Goal: Transaction & Acquisition: Purchase product/service

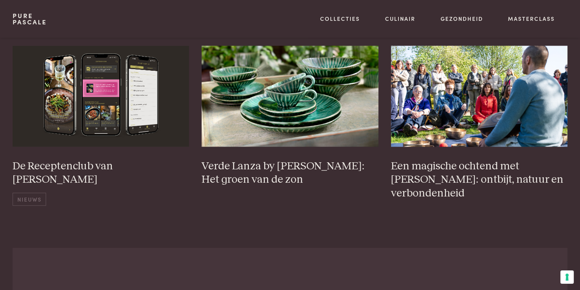
scroll to position [1439, 0]
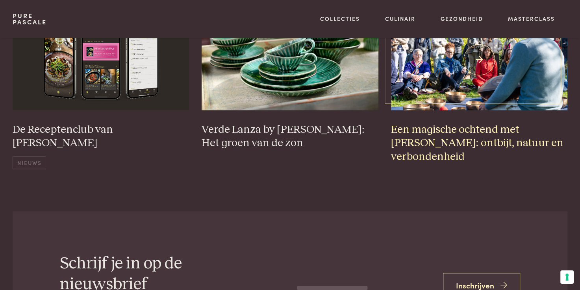
click at [464, 110] on img at bounding box center [479, 59] width 177 height 101
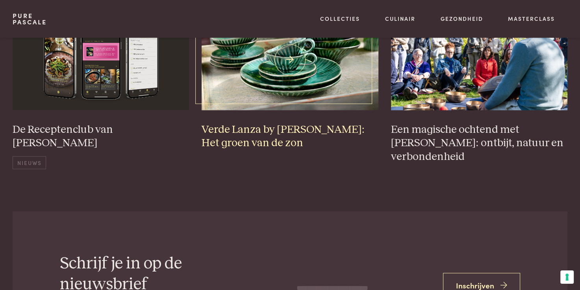
click at [316, 110] on img at bounding box center [290, 59] width 177 height 101
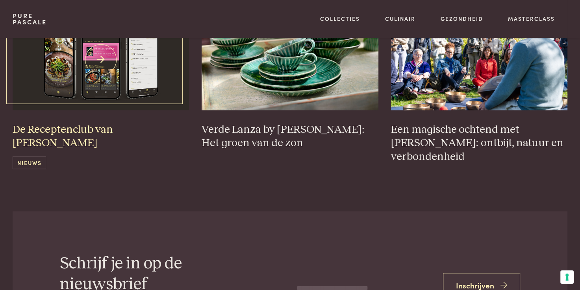
click at [136, 150] on h3 "De Receptenclub van [PERSON_NAME]" at bounding box center [101, 136] width 177 height 27
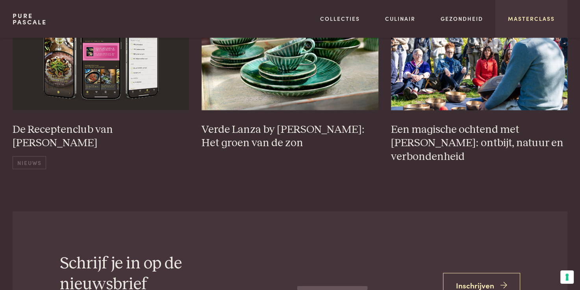
click at [533, 17] on link "Masterclass" at bounding box center [531, 19] width 47 height 8
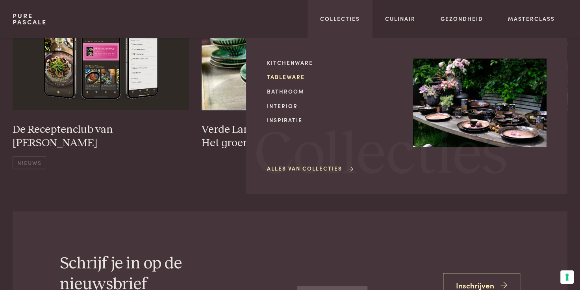
click at [267, 81] on link "Tableware" at bounding box center [333, 77] width 133 height 8
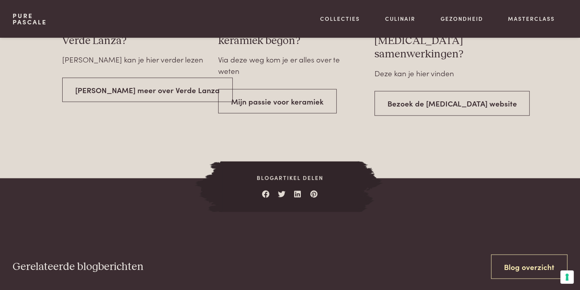
scroll to position [1474, 0]
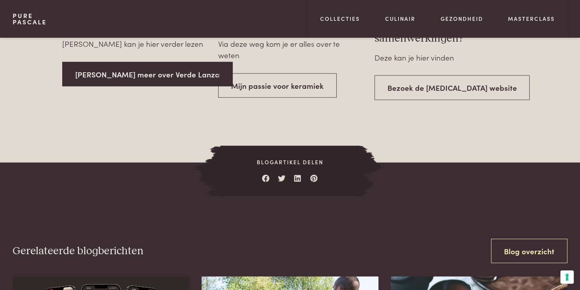
click at [168, 87] on link "Lees meer over Verde Lanza" at bounding box center [147, 74] width 170 height 25
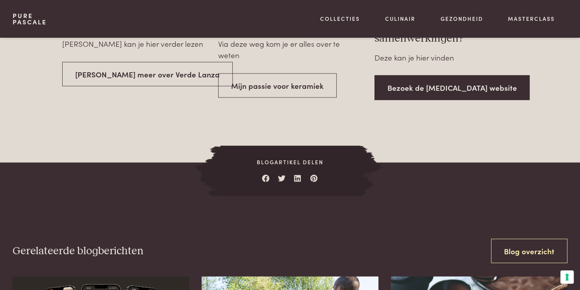
click at [426, 100] on link "Bezoek de Serax website" at bounding box center [451, 88] width 155 height 25
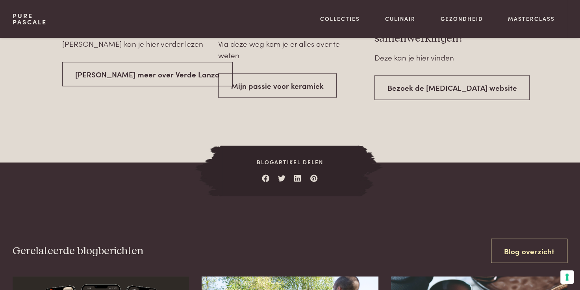
scroll to position [1220, 0]
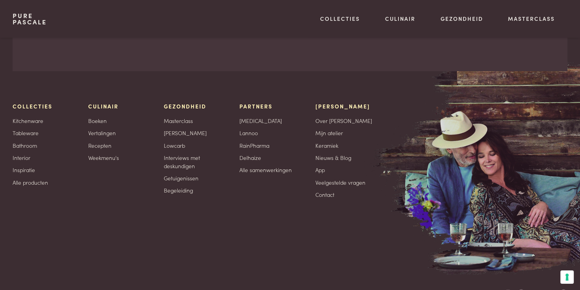
scroll to position [3479, 0]
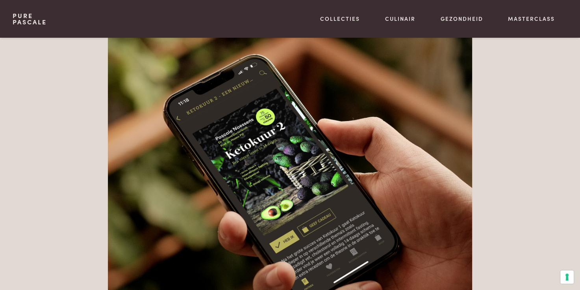
scroll to position [913, 0]
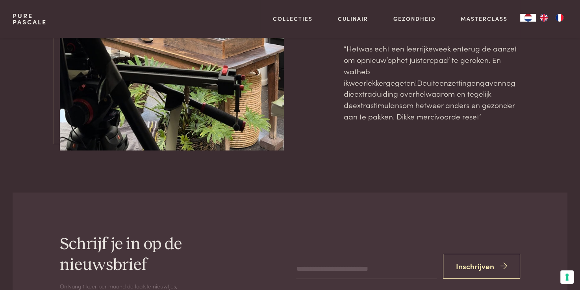
scroll to position [2492, 0]
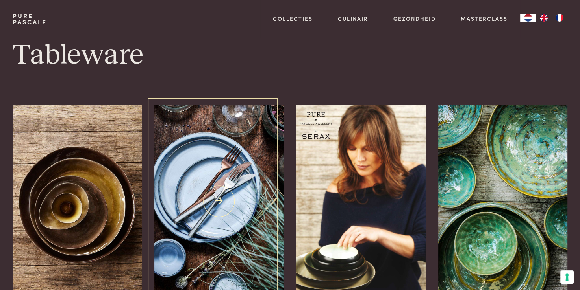
click at [225, 263] on img at bounding box center [218, 202] width 129 height 194
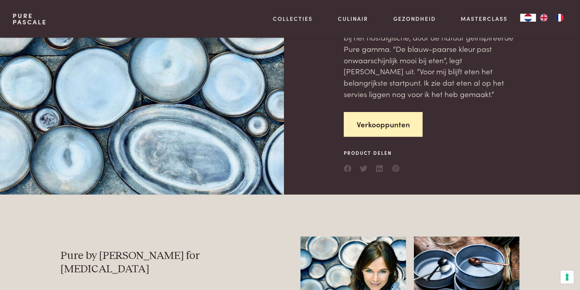
scroll to position [94, 0]
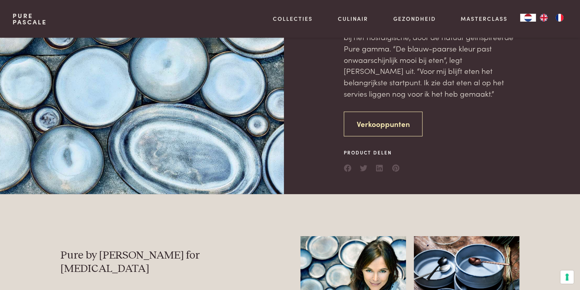
click at [373, 137] on link "Verkooppunten" at bounding box center [383, 124] width 79 height 25
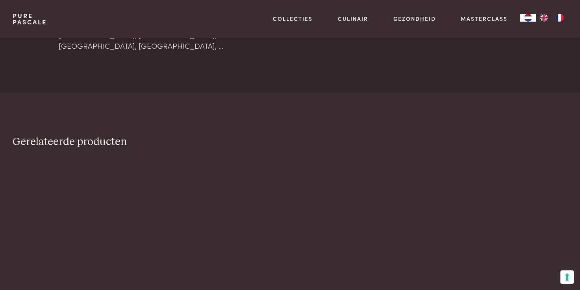
scroll to position [1785, 0]
